Goal: Information Seeking & Learning: Learn about a topic

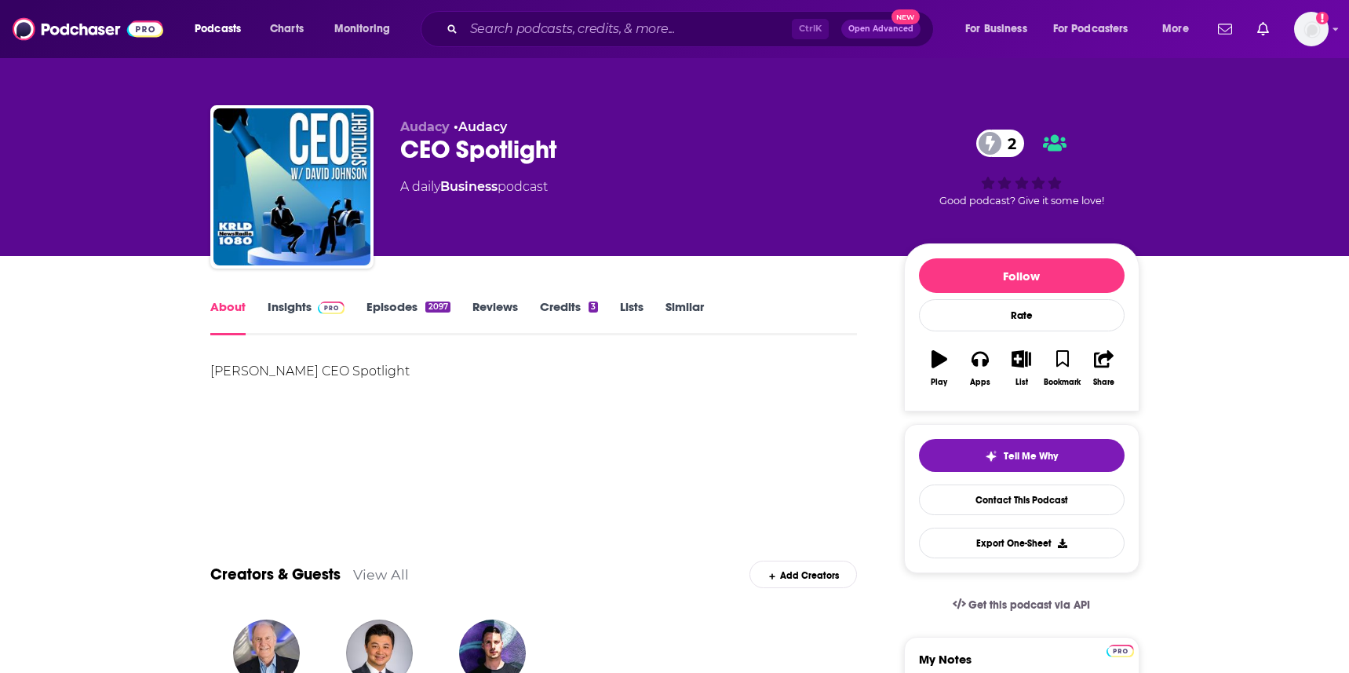
click at [297, 316] on link "Insights" at bounding box center [307, 317] width 78 height 36
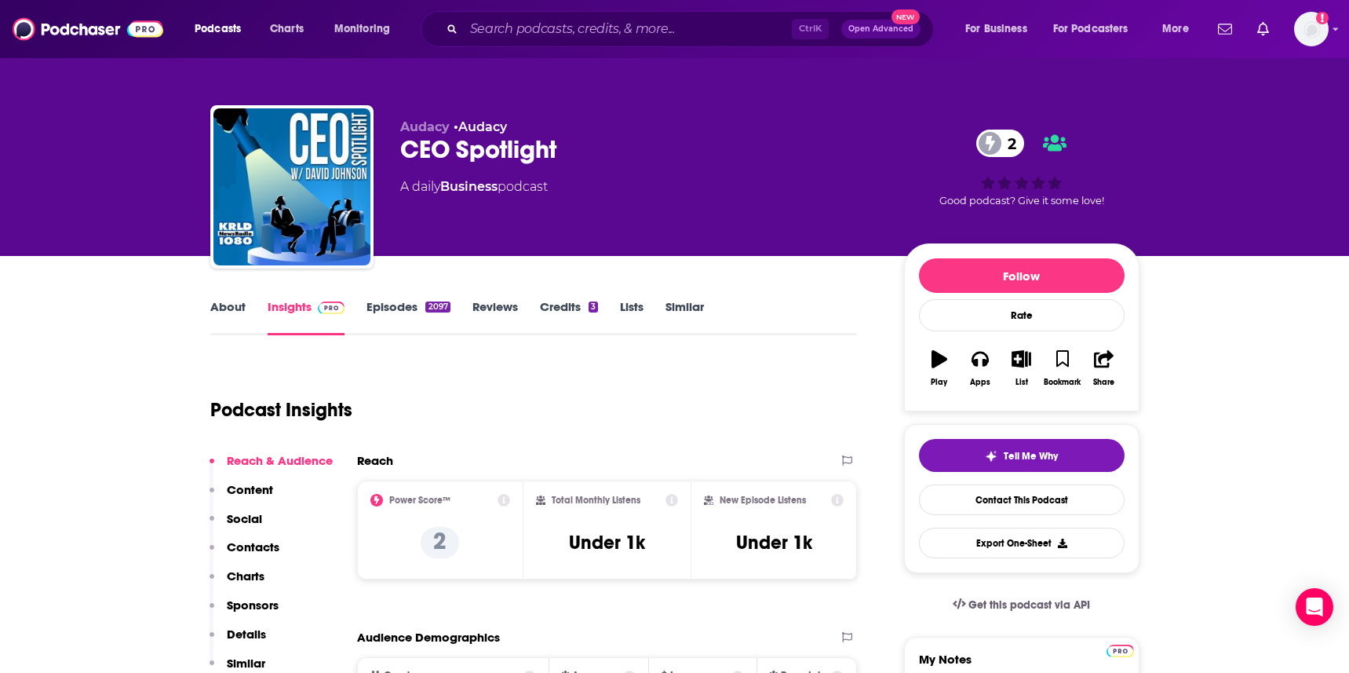
drag, startPoint x: 801, startPoint y: 473, endPoint x: 737, endPoint y: 3, distance: 474.5
click at [802, 453] on div "Reach" at bounding box center [607, 466] width 501 height 27
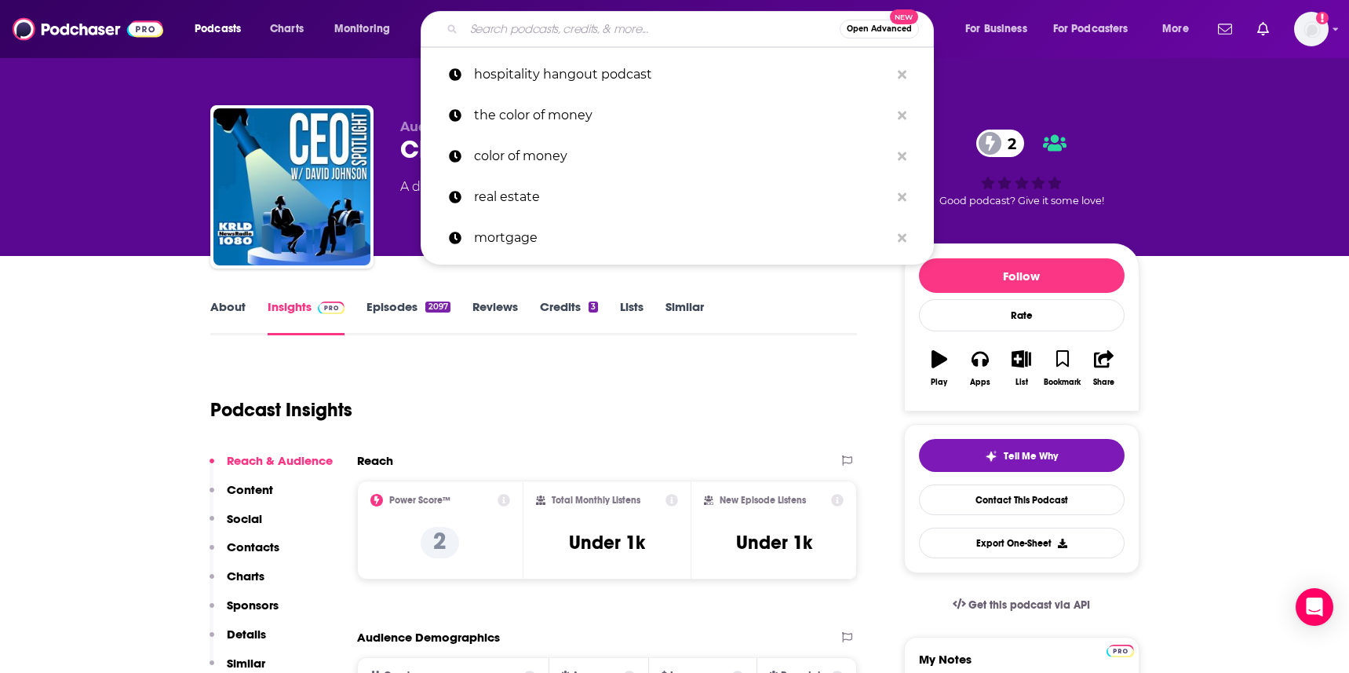
click at [548, 18] on input "Search podcasts, credits, & more..." at bounding box center [652, 28] width 376 height 25
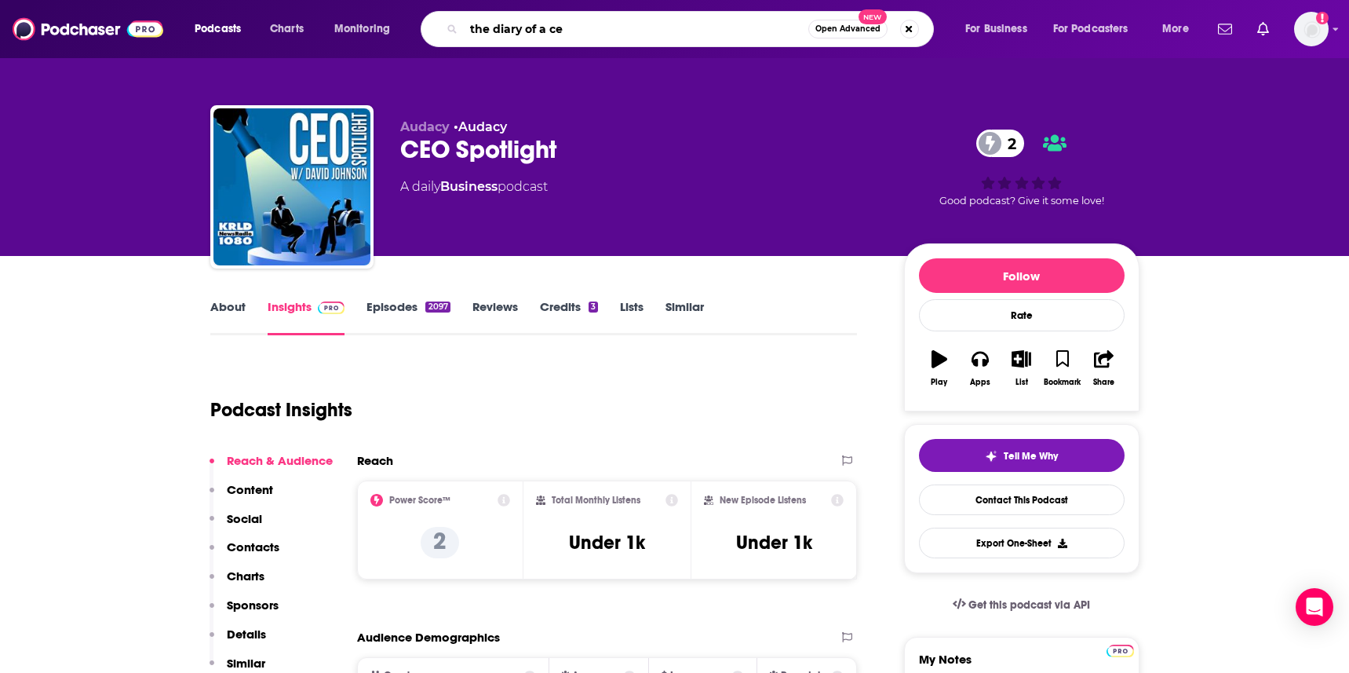
type input "the diary of a ceo"
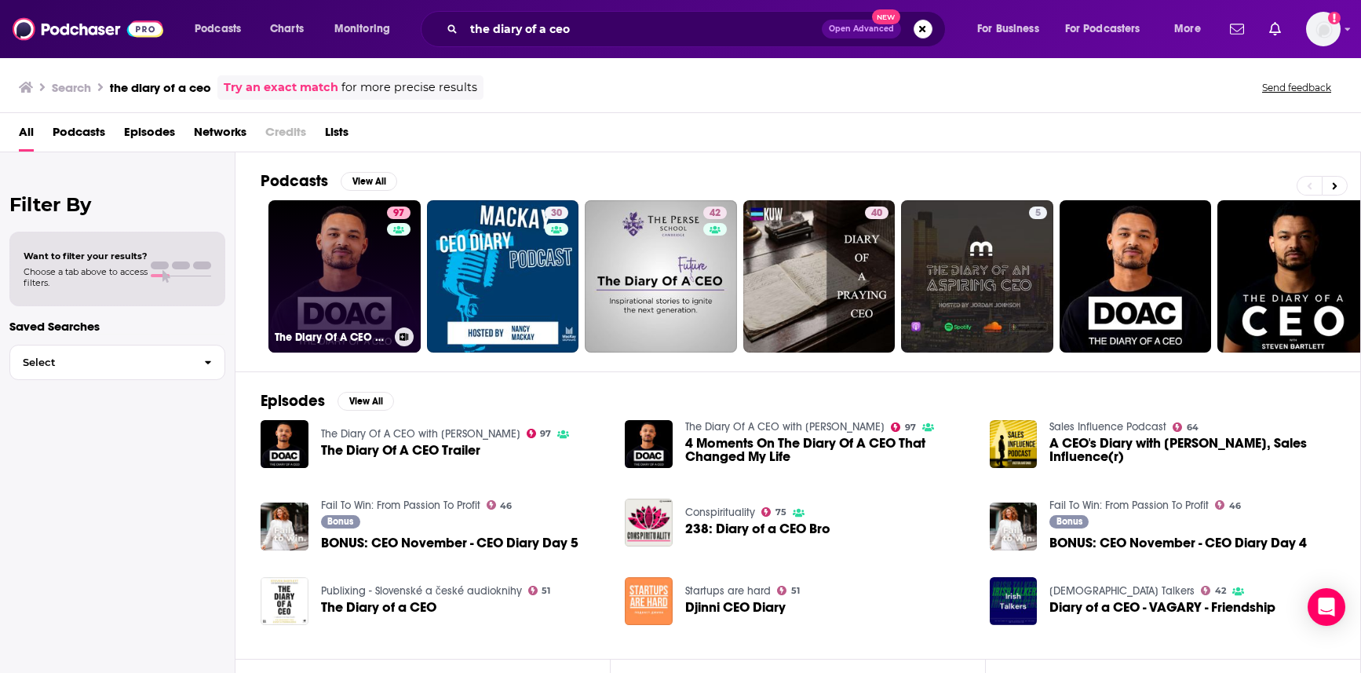
click at [364, 283] on link "97 The Diary Of A CEO with [PERSON_NAME]" at bounding box center [344, 276] width 152 height 152
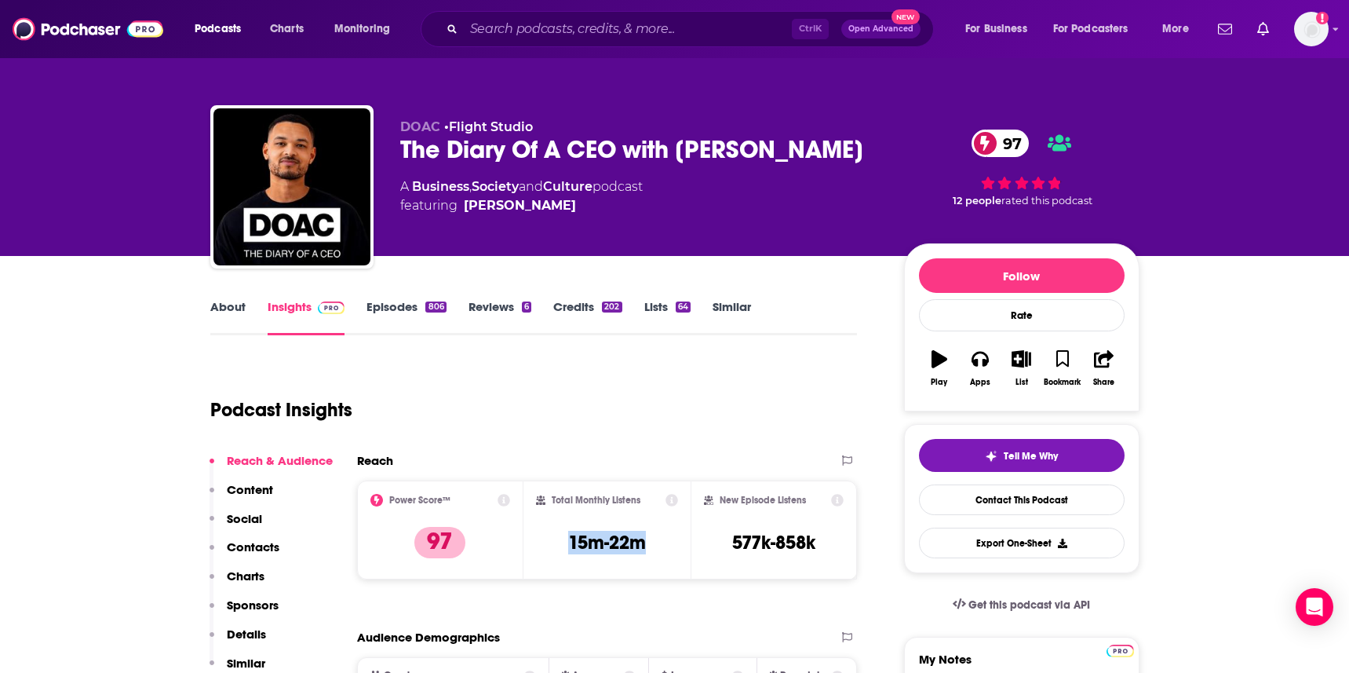
drag, startPoint x: 651, startPoint y: 541, endPoint x: 566, endPoint y: 545, distance: 84.9
click at [566, 545] on div "Total Monthly Listens 15m-22m" at bounding box center [607, 530] width 142 height 72
copy h3 "15m-22m"
drag, startPoint x: 830, startPoint y: 381, endPoint x: 789, endPoint y: 328, distance: 66.6
click at [830, 379] on div "Podcast Insights" at bounding box center [527, 400] width 635 height 80
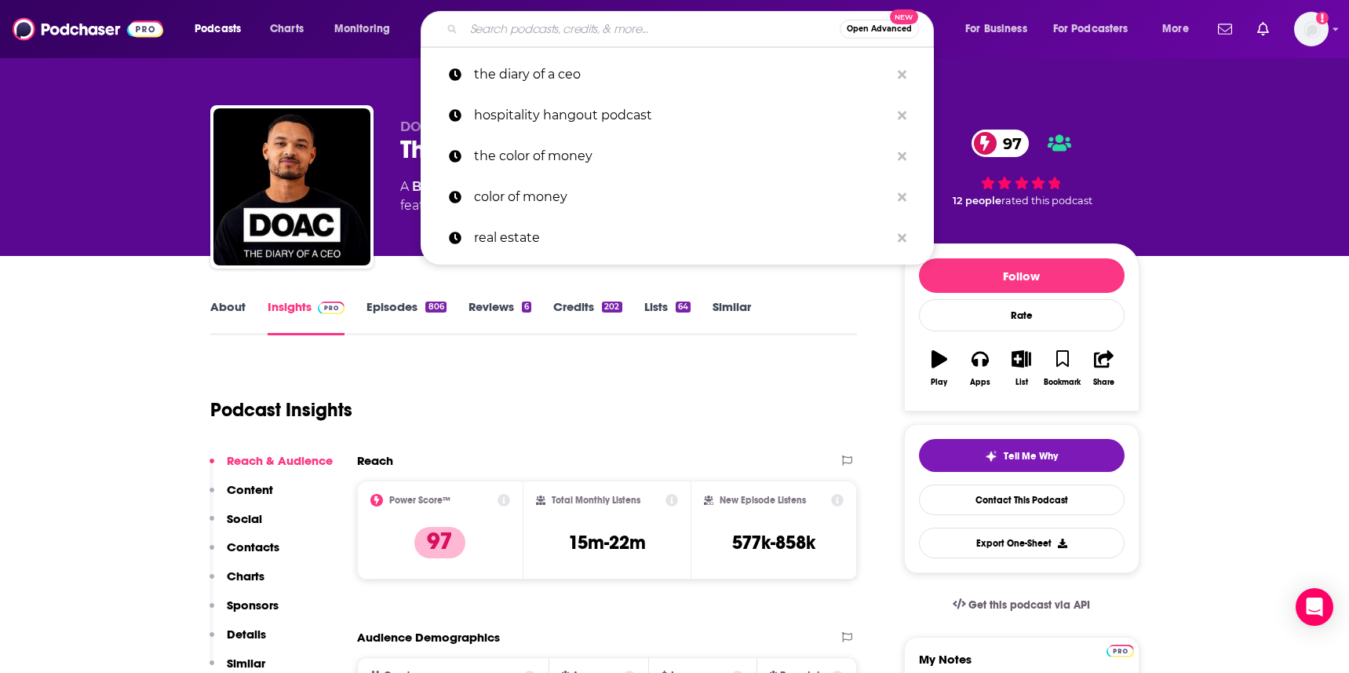
click at [494, 31] on input "Search podcasts, credits, & more..." at bounding box center [652, 28] width 376 height 25
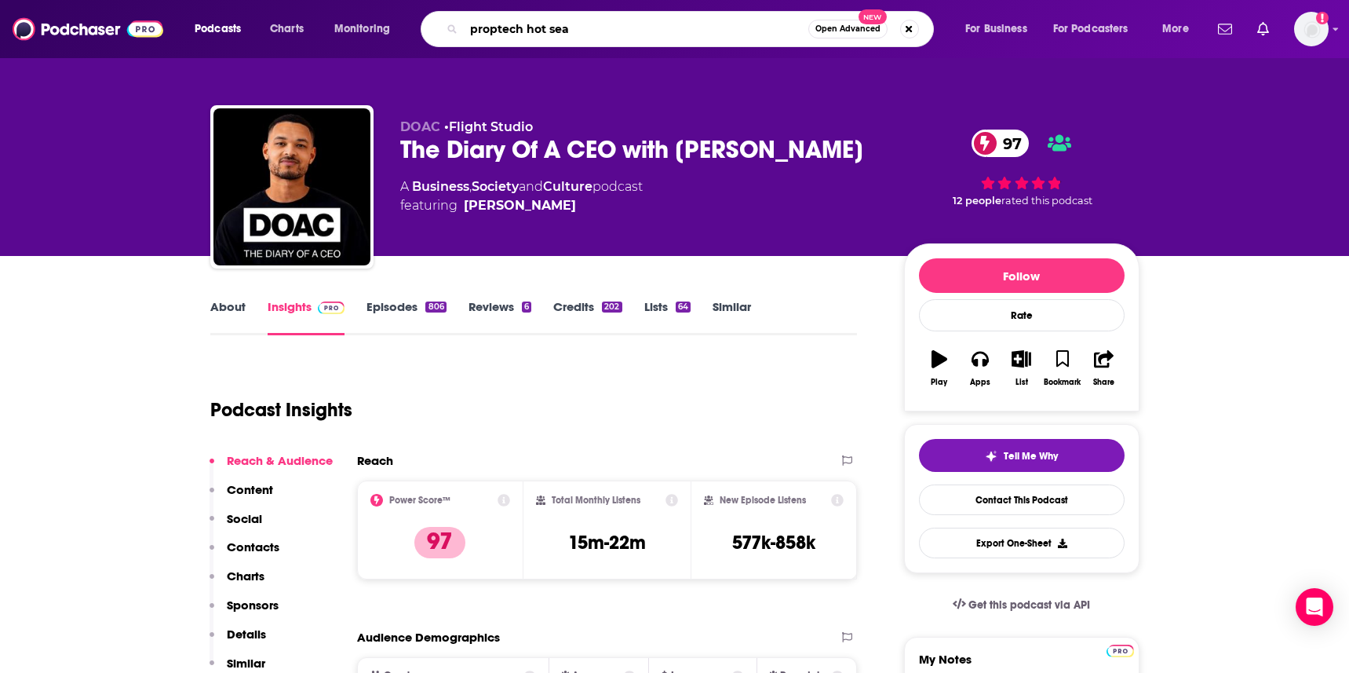
type input "proptech hot seat"
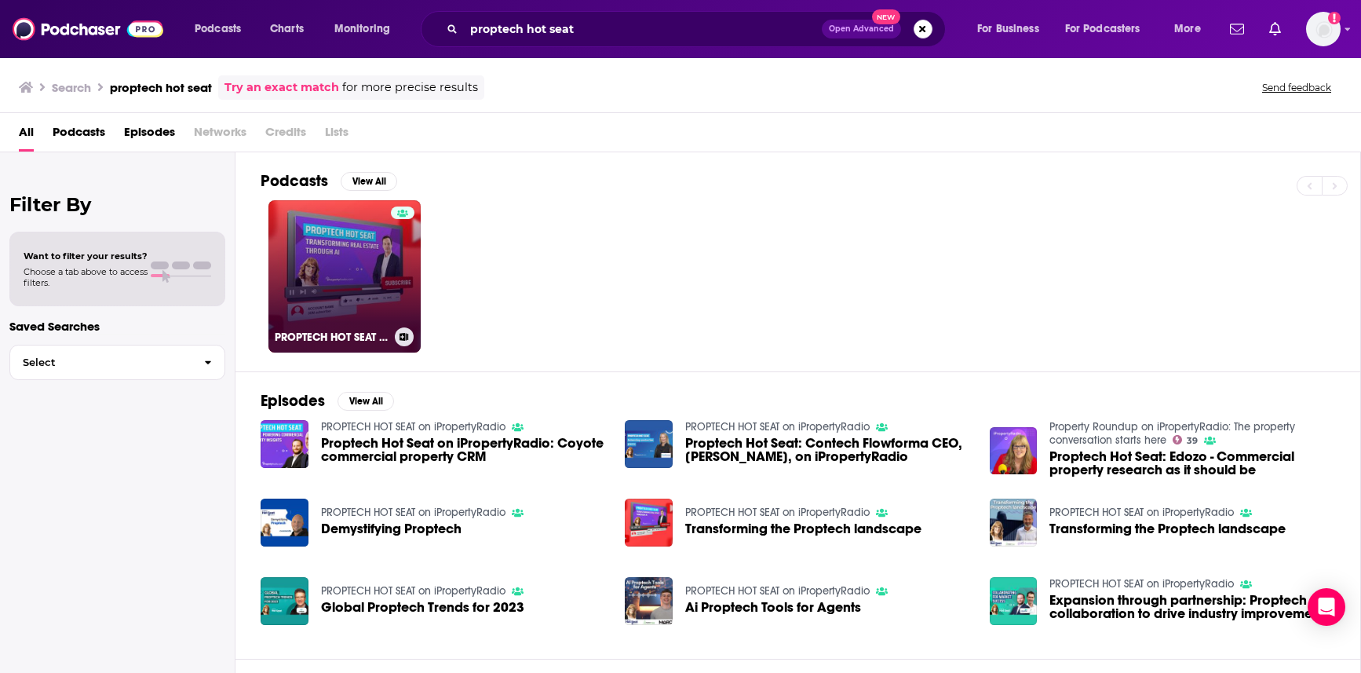
click at [317, 239] on link "PROPTECH HOT SEAT on iPropertyRadio" at bounding box center [344, 276] width 152 height 152
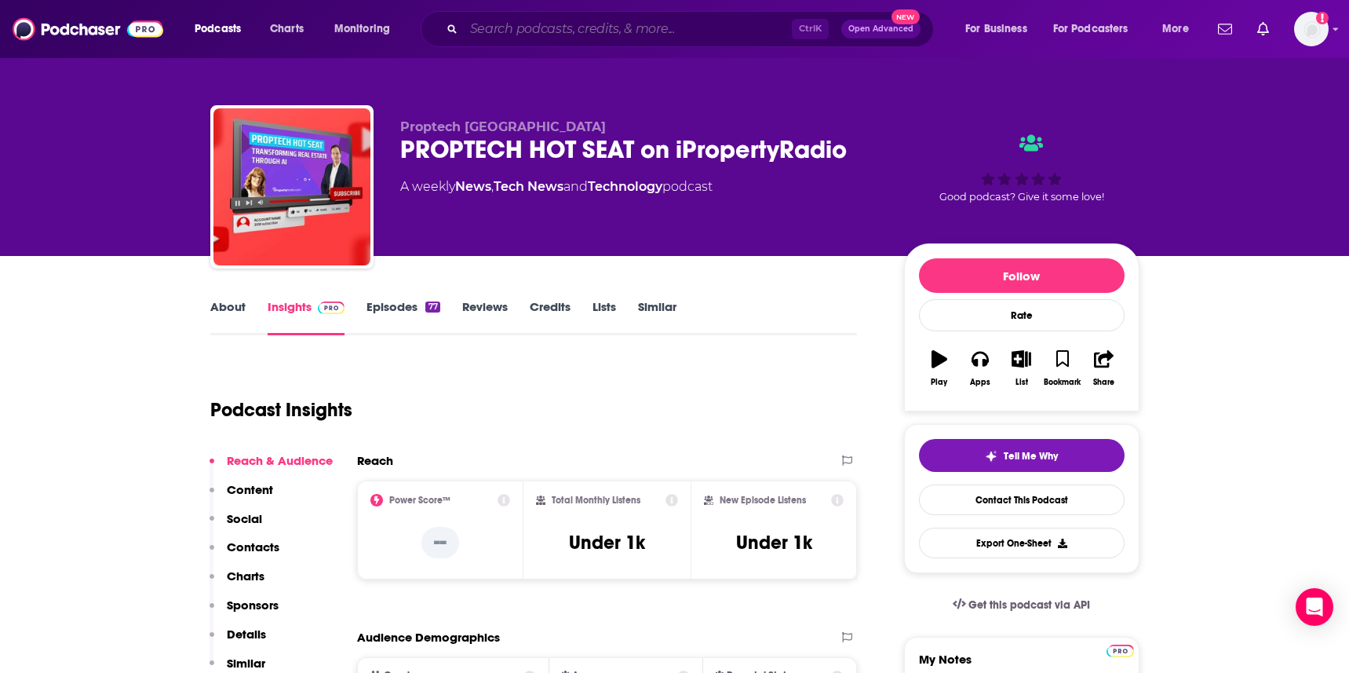
click at [690, 27] on input "Search podcasts, credits, & more..." at bounding box center [628, 28] width 328 height 25
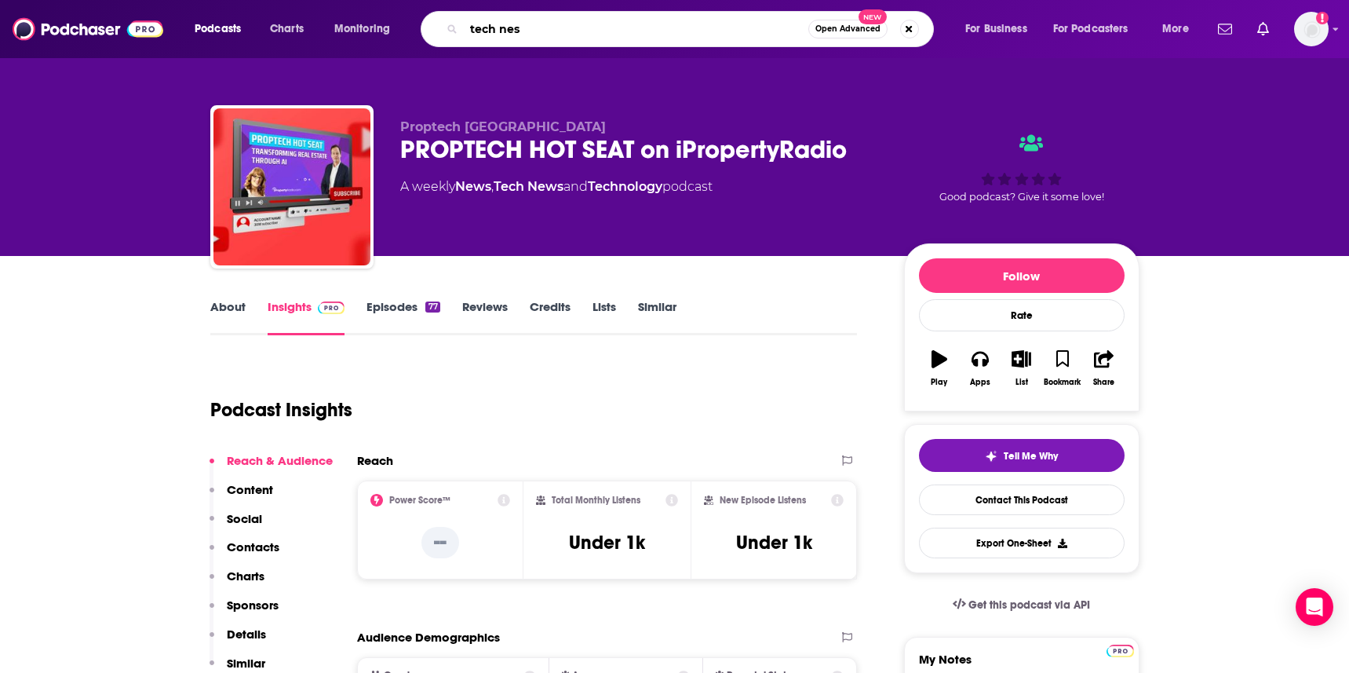
type input "tech nest"
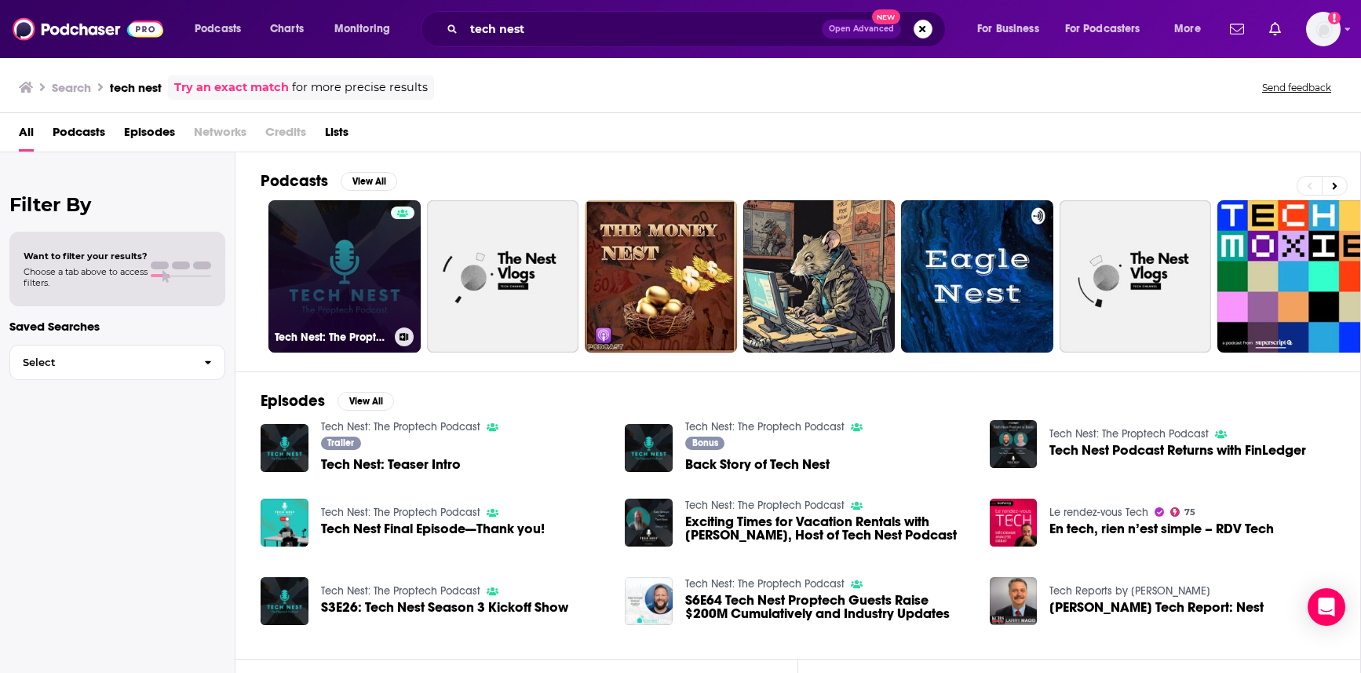
click at [315, 268] on link "Tech Nest: The Proptech Podcast" at bounding box center [344, 276] width 152 height 152
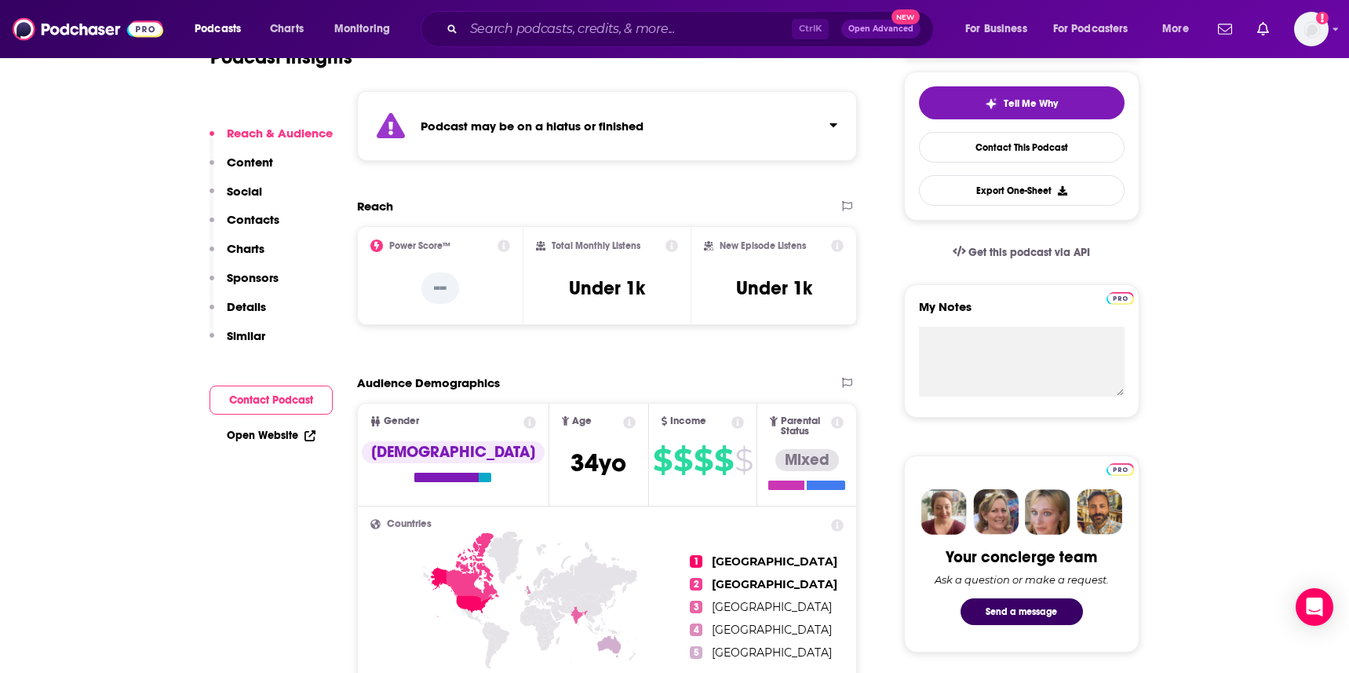
scroll to position [314, 0]
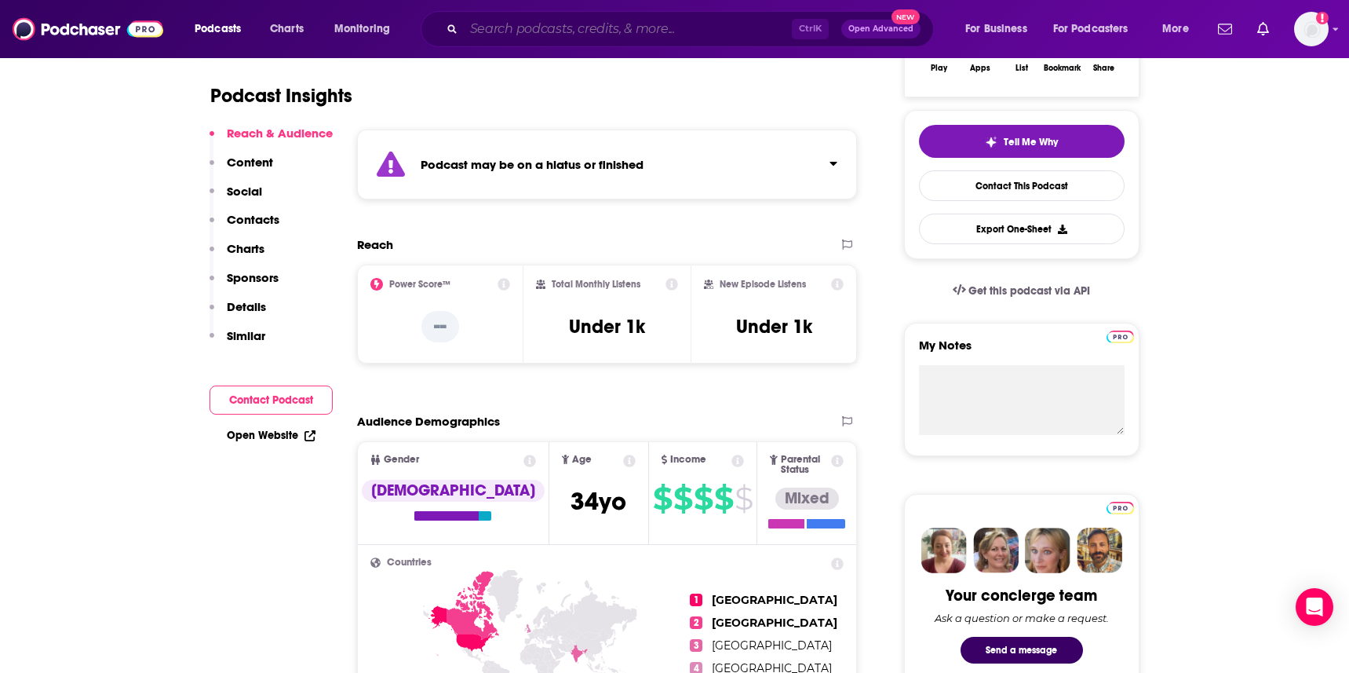
click at [734, 32] on input "Search podcasts, credits, & more..." at bounding box center [628, 28] width 328 height 25
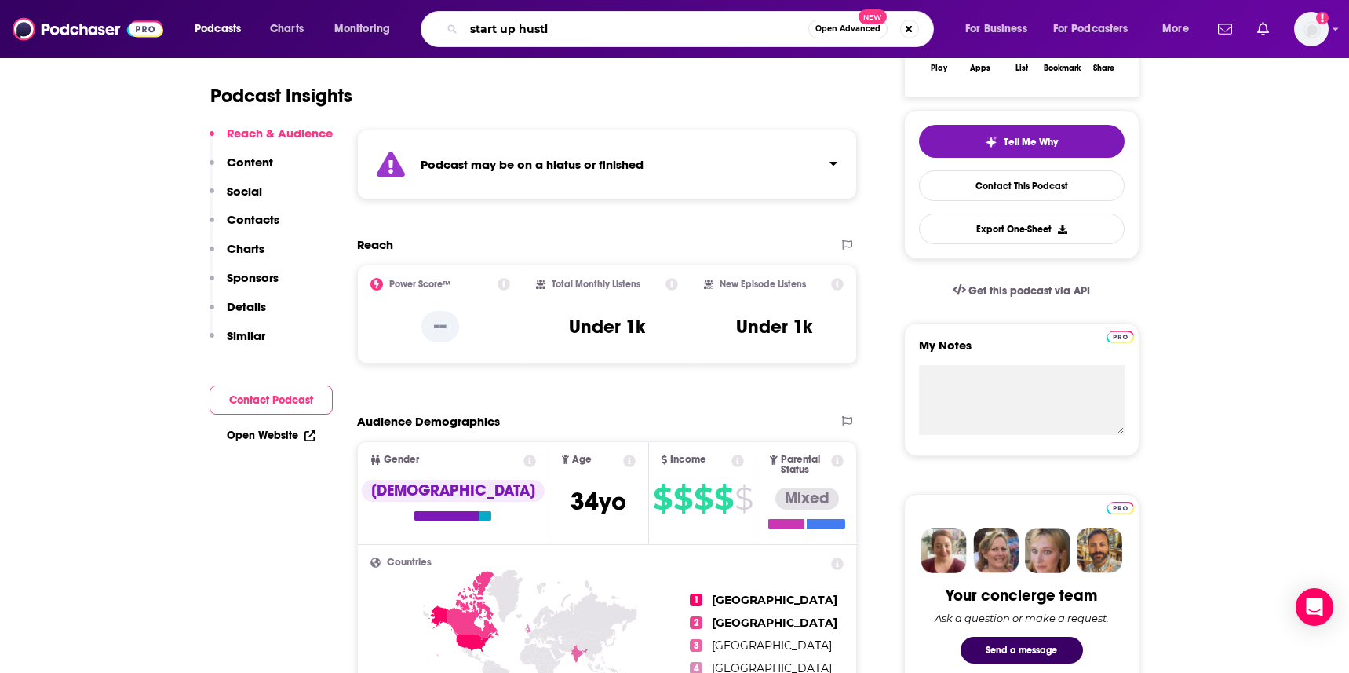
type input "start up hustle"
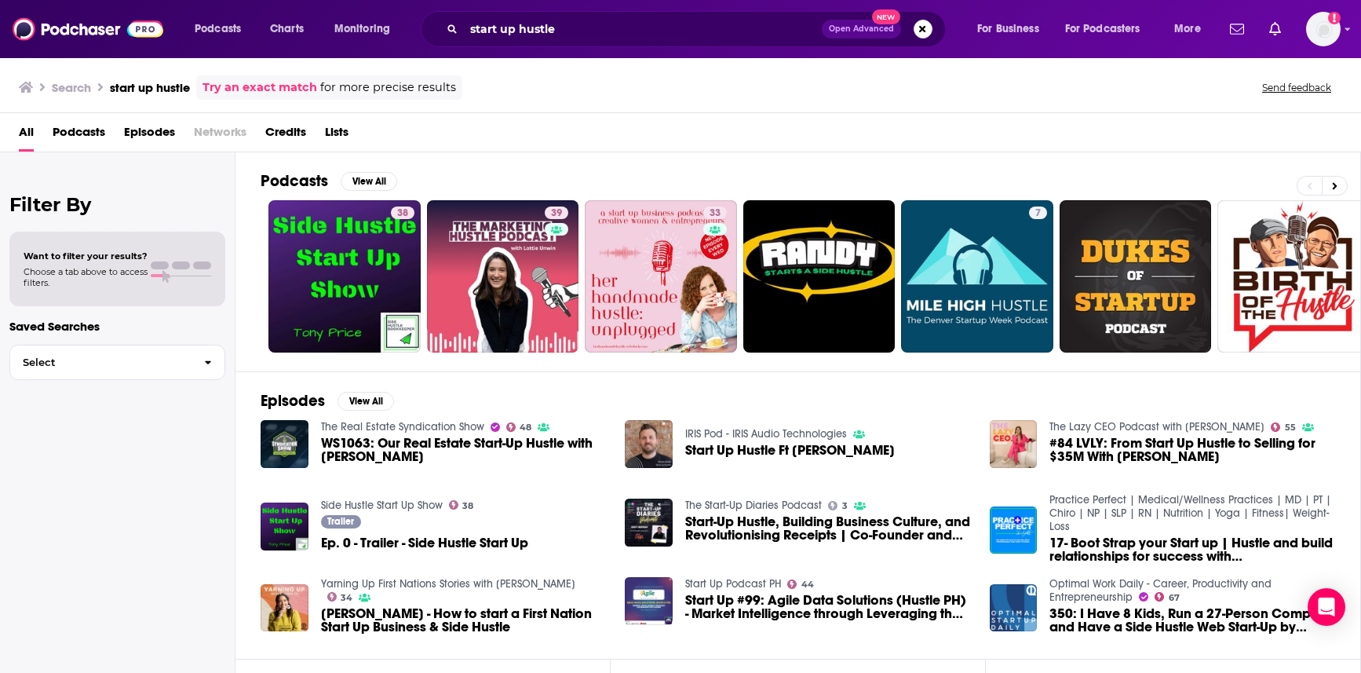
click at [875, 155] on div "Podcasts View All 38 39 33 7 27 + 172" at bounding box center [811, 261] width 1100 height 219
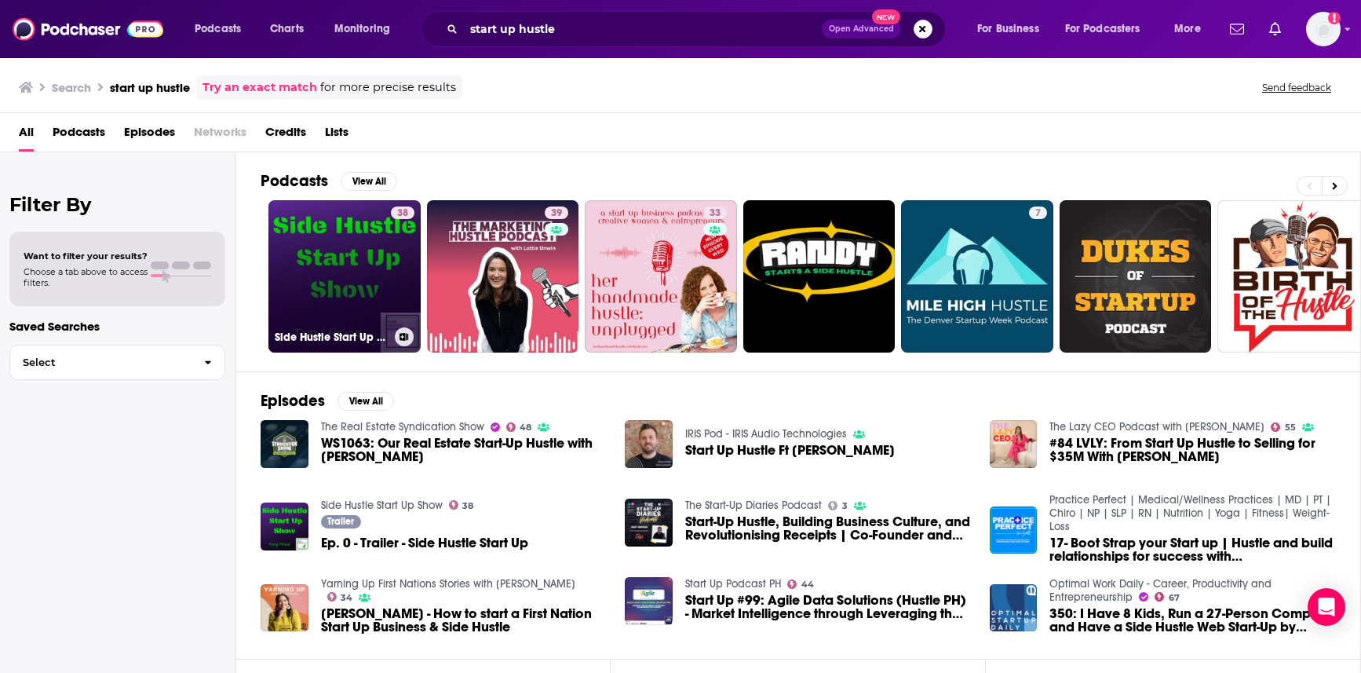
click at [356, 263] on link "38 Side Hustle Start Up Show" at bounding box center [344, 276] width 152 height 152
